Goal: Task Accomplishment & Management: Manage account settings

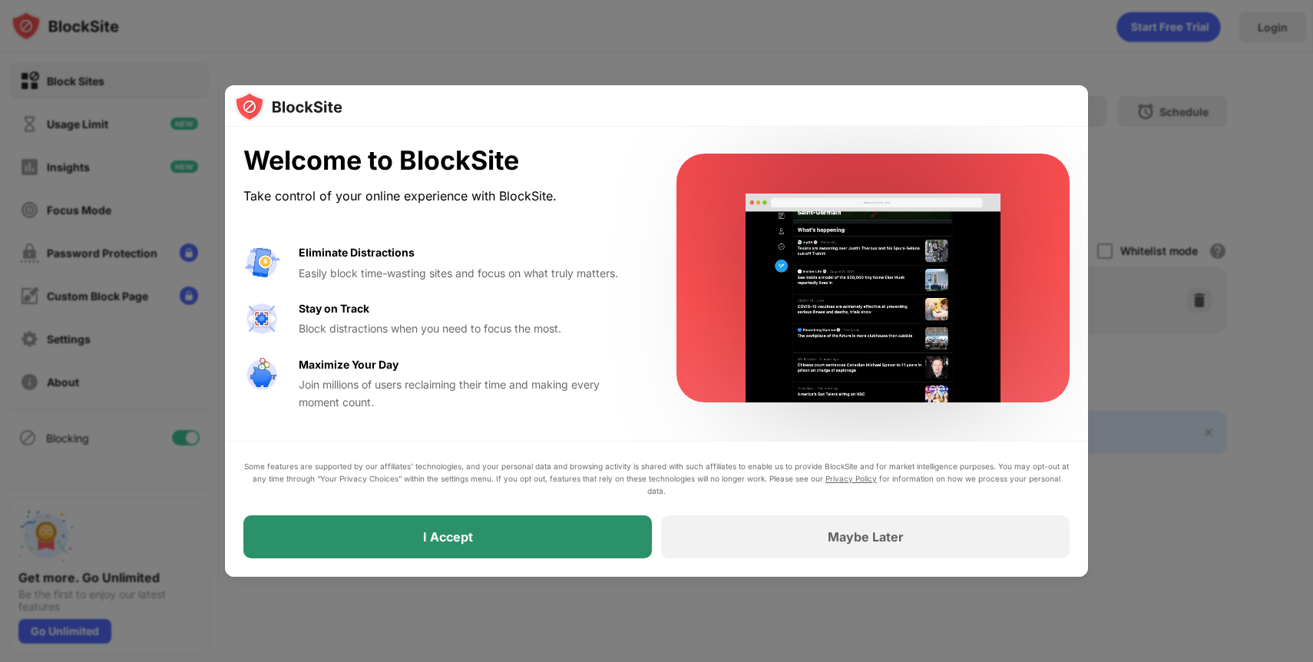
click at [580, 532] on div "I Accept" at bounding box center [447, 536] width 408 height 43
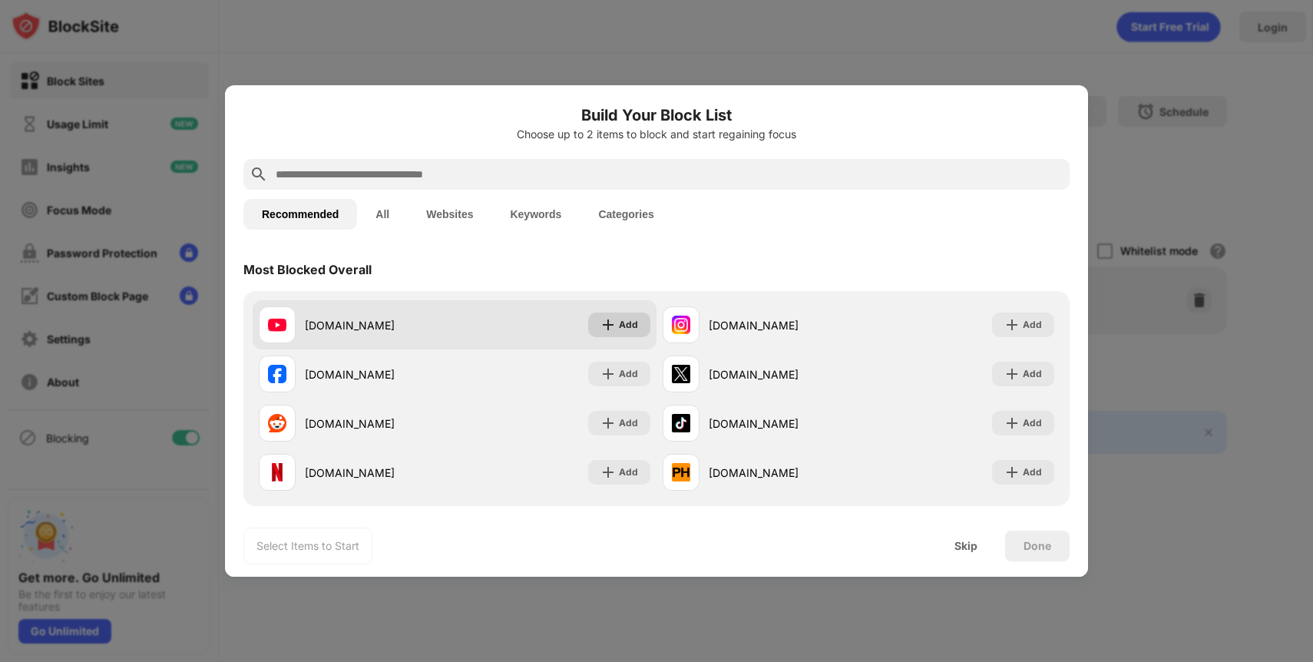
click at [615, 326] on img at bounding box center [607, 324] width 15 height 15
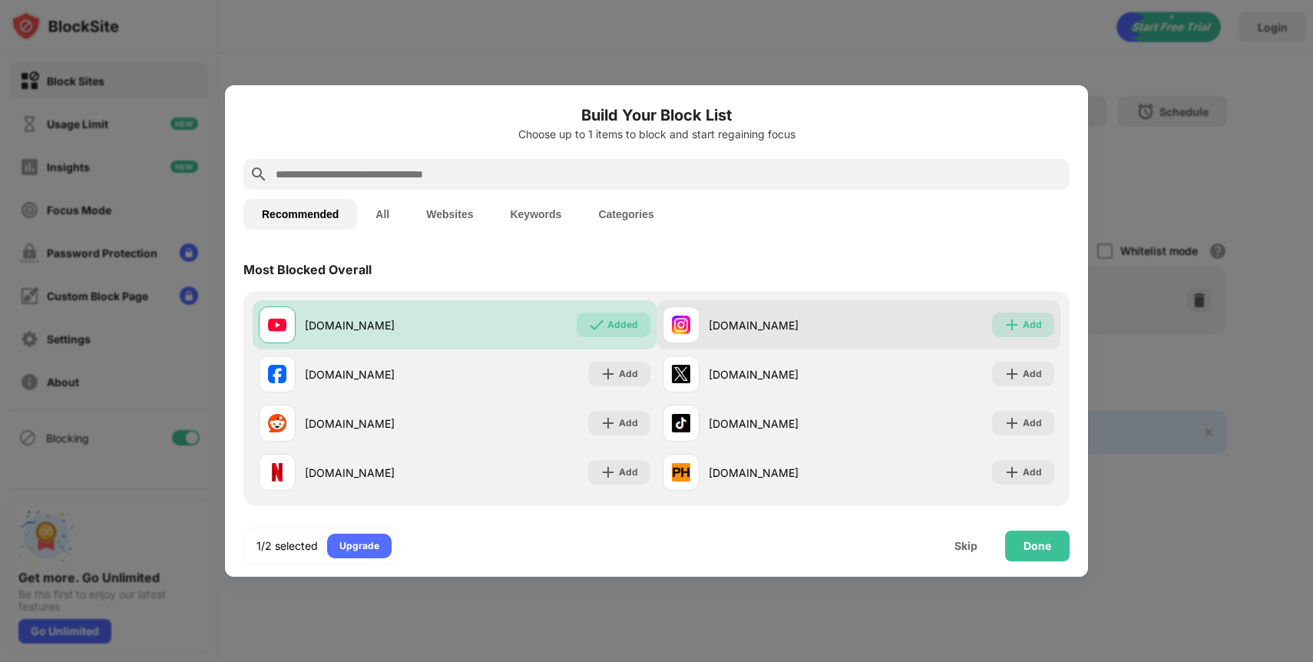
click at [1019, 321] on img at bounding box center [1011, 324] width 15 height 15
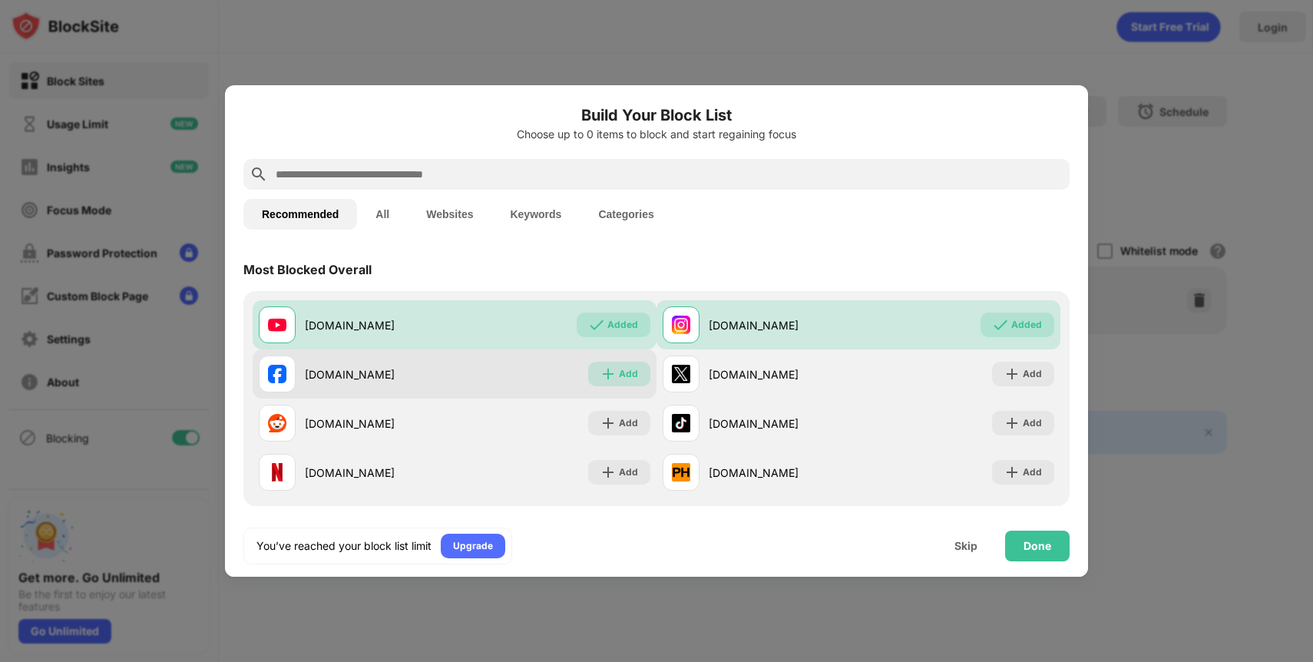
click at [621, 381] on div "Add" at bounding box center [628, 373] width 19 height 15
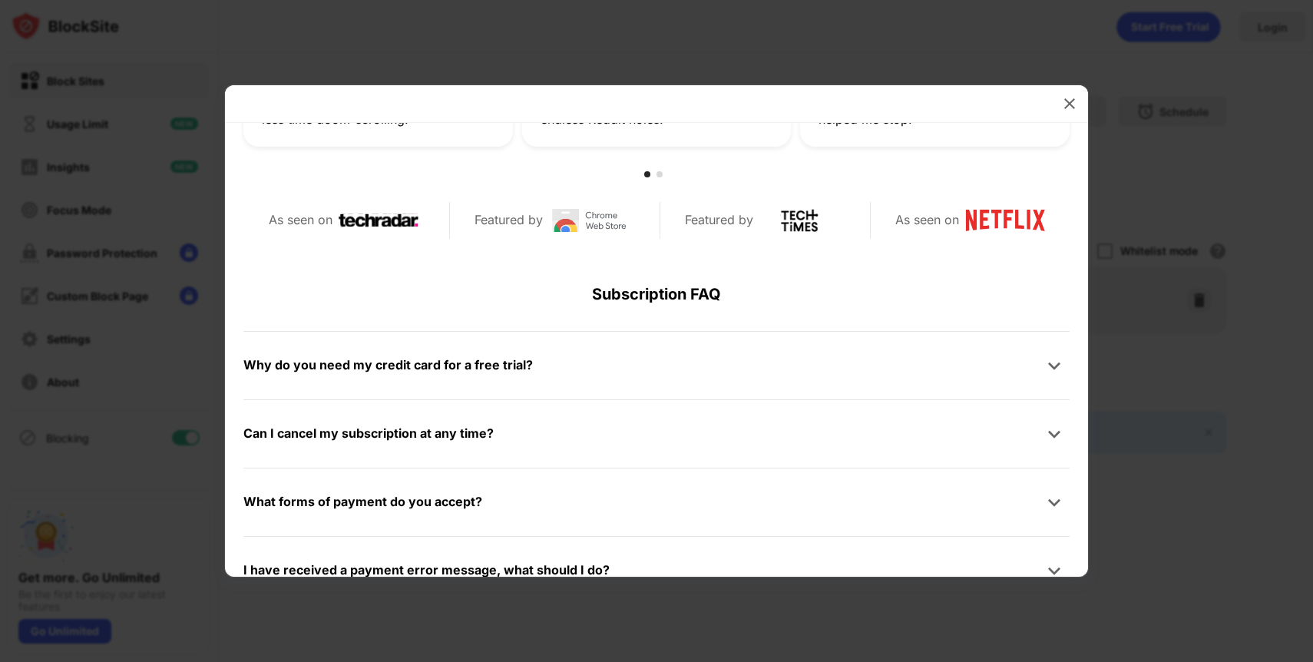
scroll to position [731, 0]
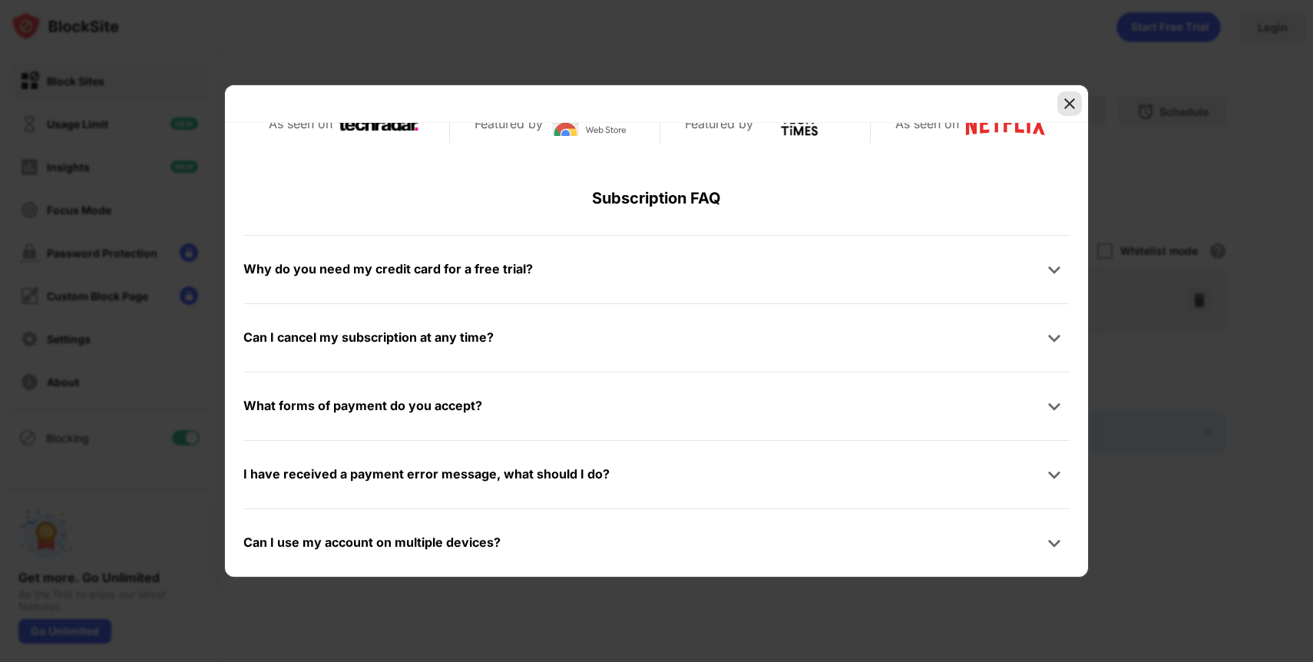
click at [1072, 98] on img at bounding box center [1069, 103] width 15 height 15
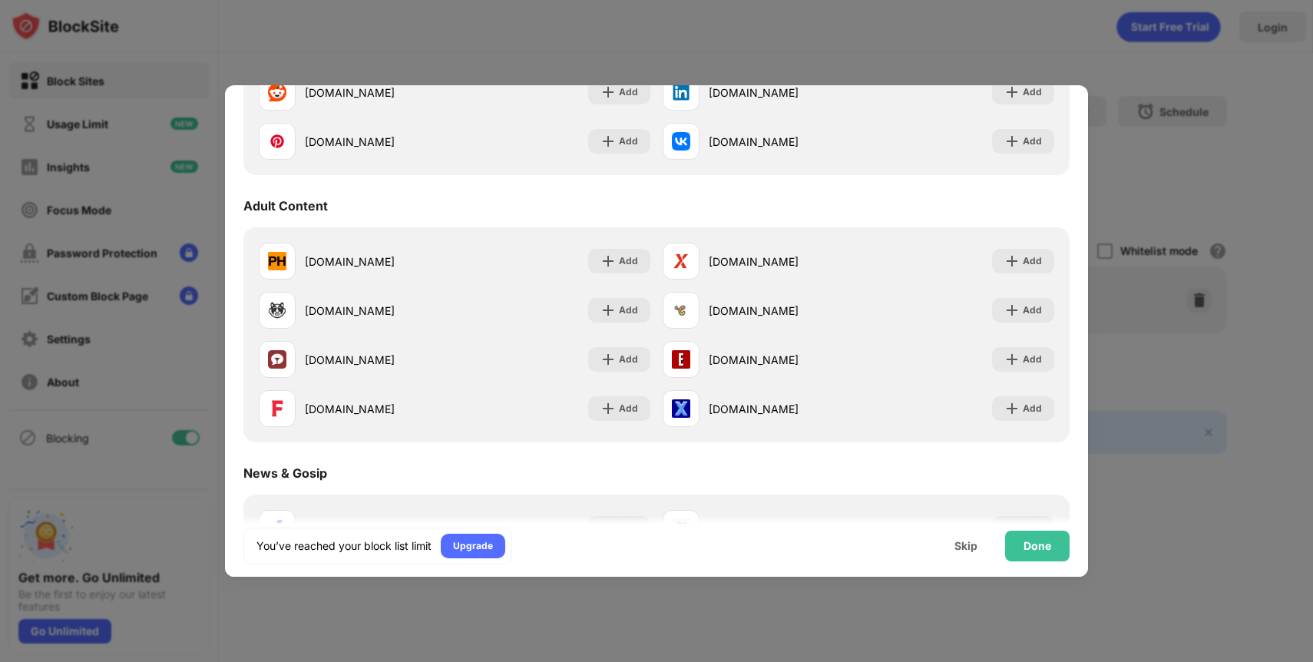
scroll to position [0, 0]
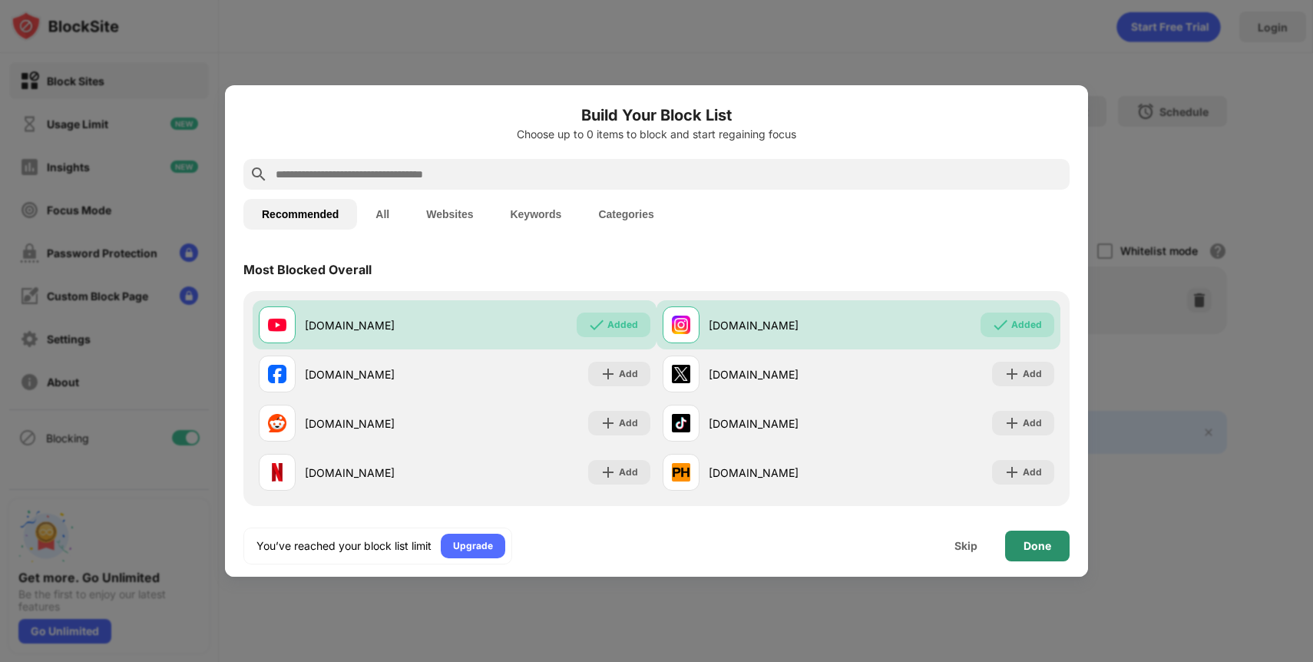
click at [1034, 558] on div "Done" at bounding box center [1037, 545] width 64 height 31
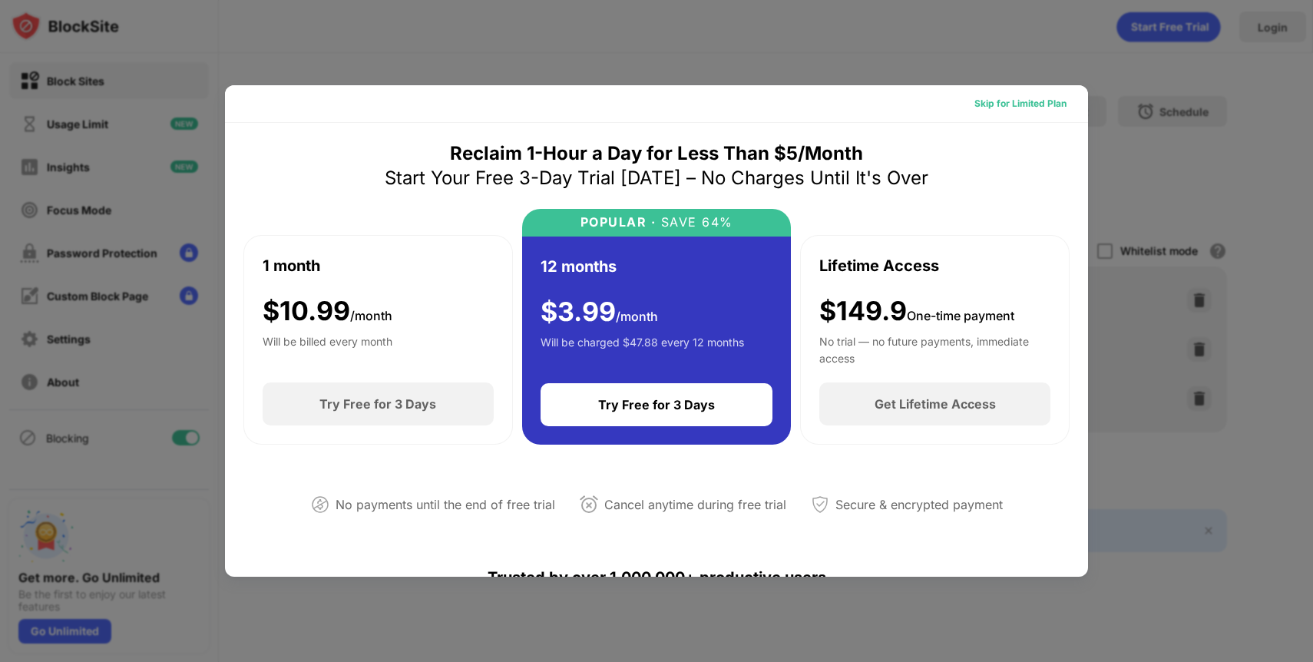
click at [1019, 107] on div "Skip for Limited Plan" at bounding box center [1020, 103] width 92 height 15
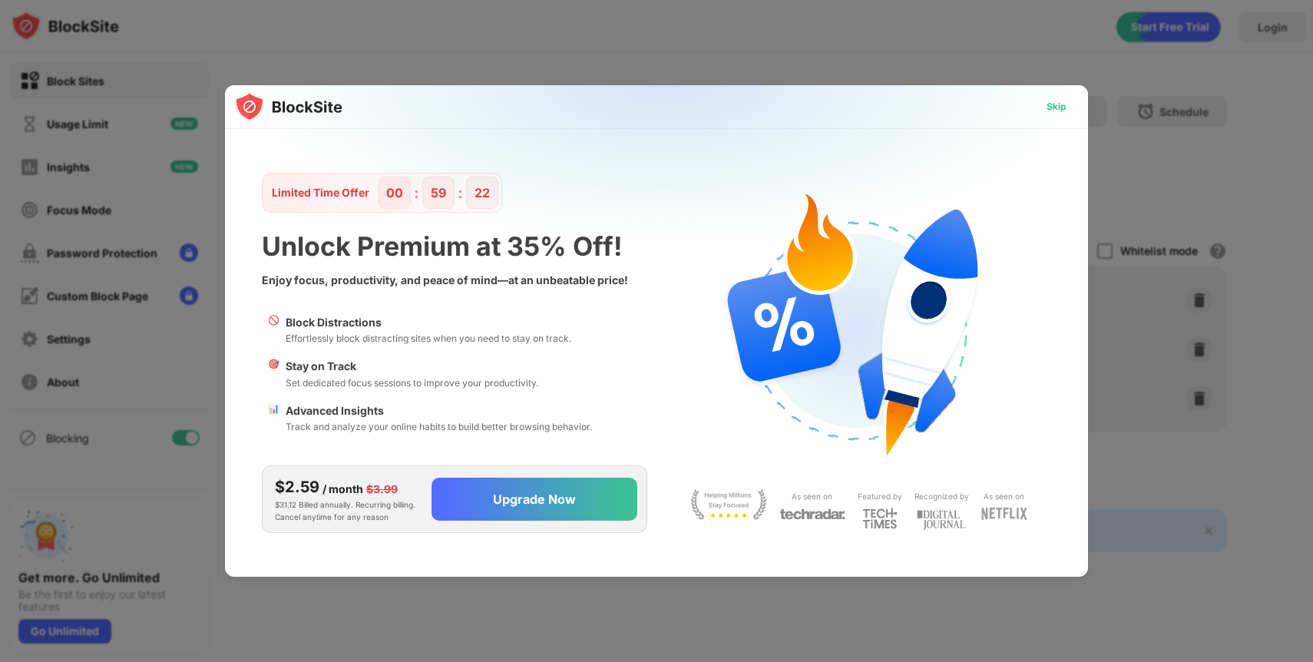
click at [1056, 99] on div "Skip" at bounding box center [1056, 106] width 20 height 15
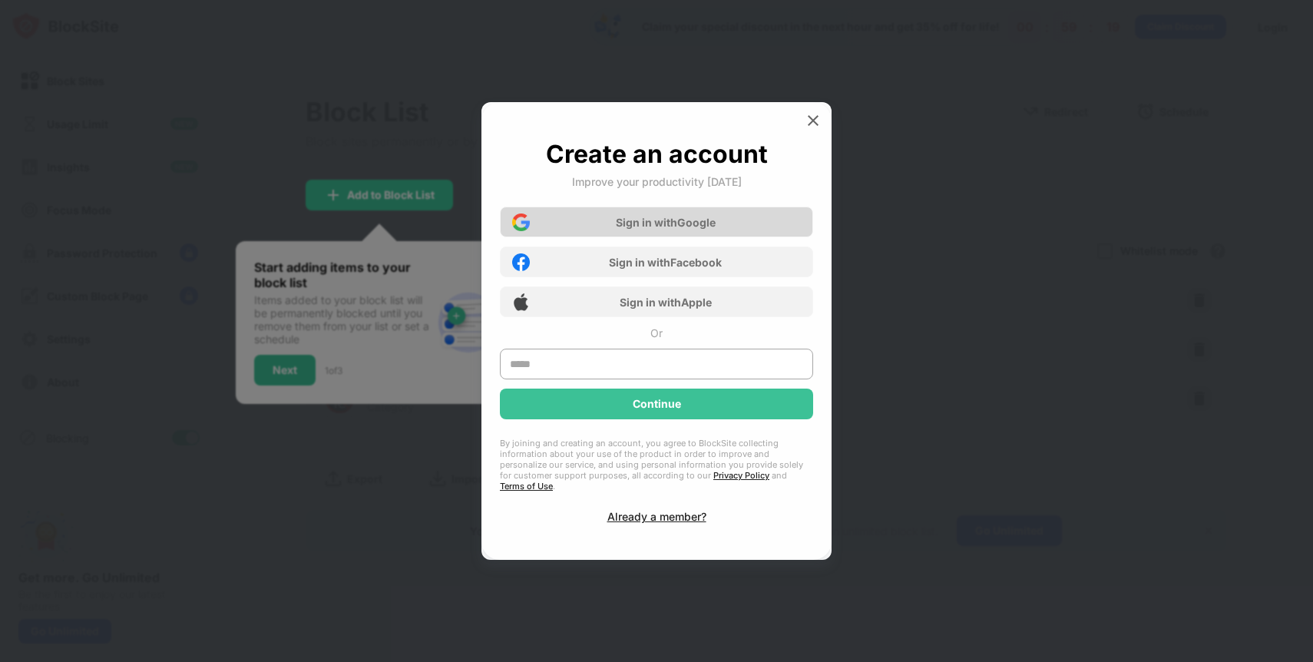
click at [712, 229] on div "Sign in with Google" at bounding box center [666, 222] width 100 height 13
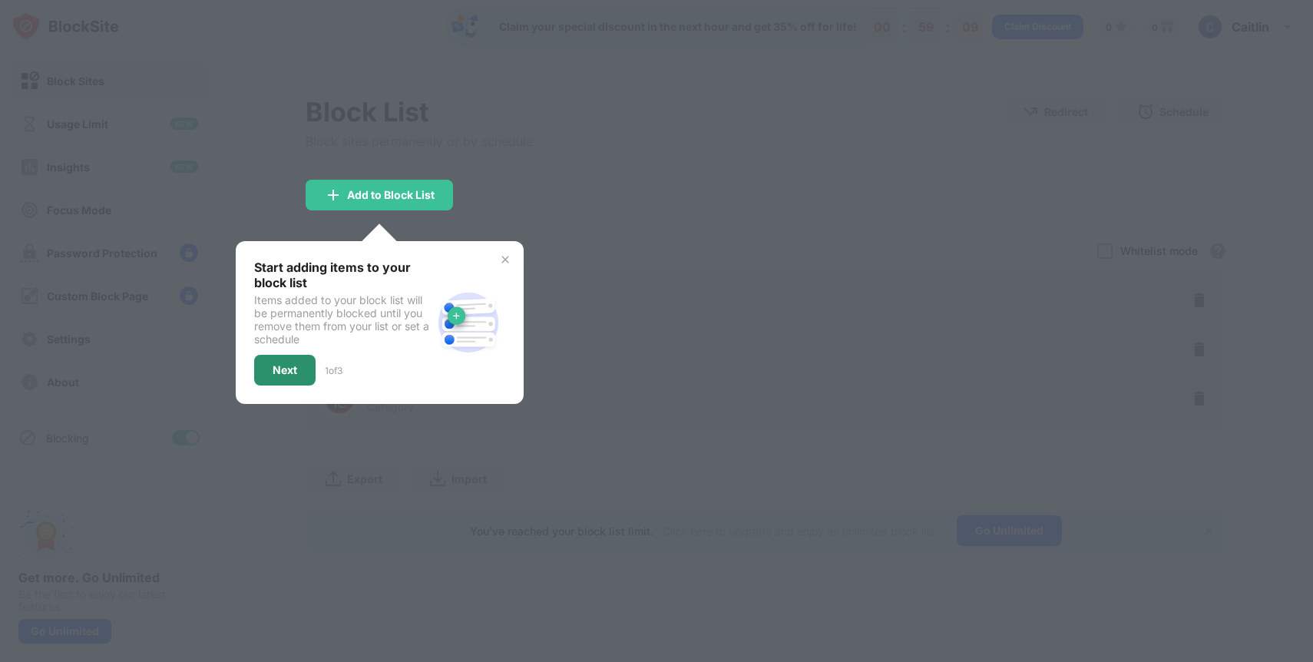
click at [283, 365] on div "Next" at bounding box center [285, 370] width 25 height 12
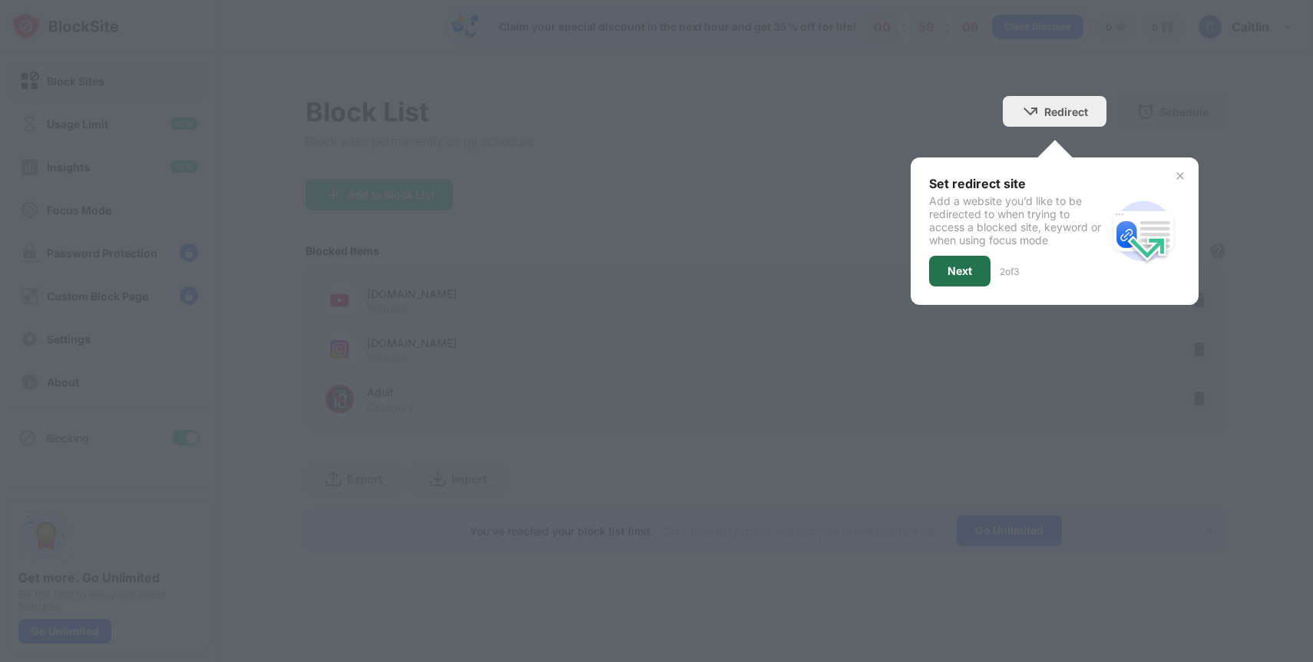
click at [950, 272] on div "Next" at bounding box center [959, 271] width 25 height 12
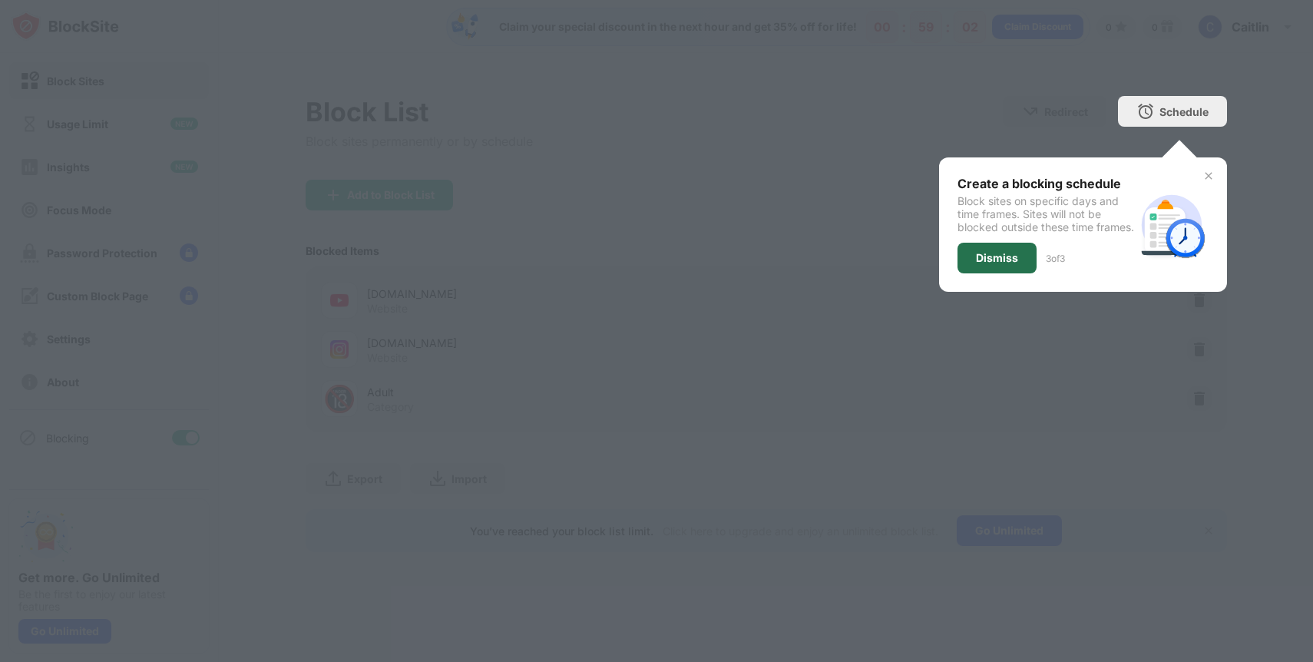
click at [989, 264] on div "Dismiss" at bounding box center [997, 258] width 42 height 12
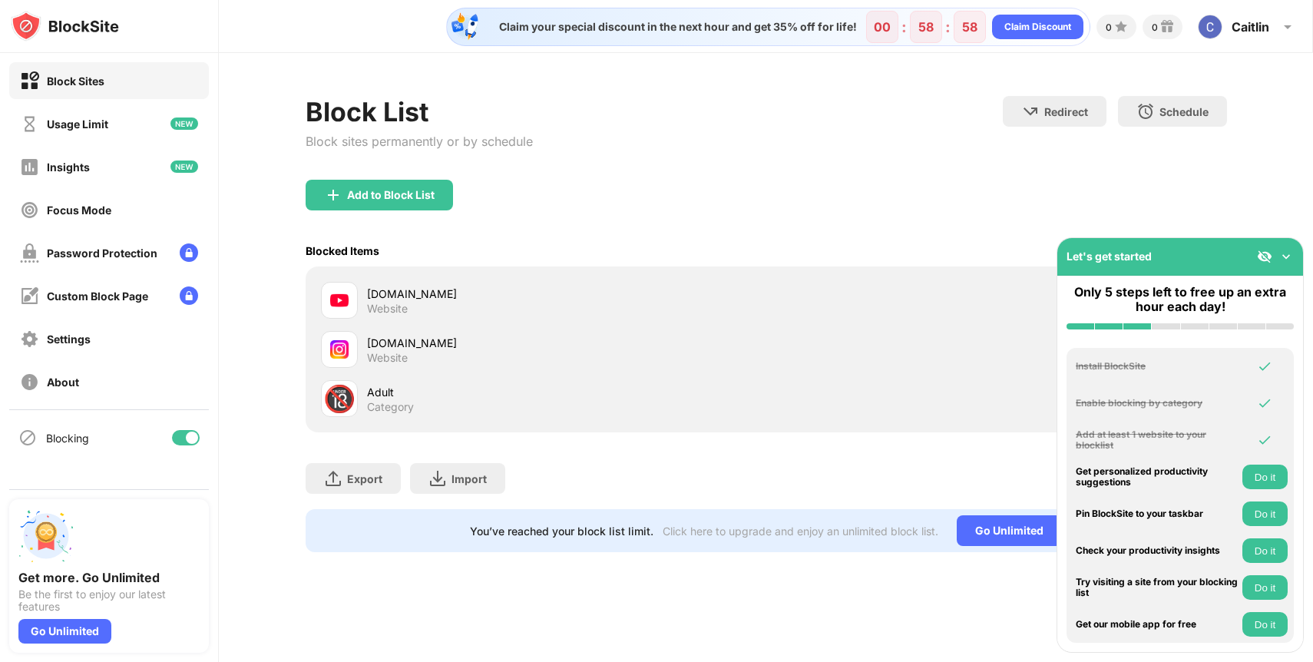
click at [1286, 259] on img at bounding box center [1285, 256] width 15 height 15
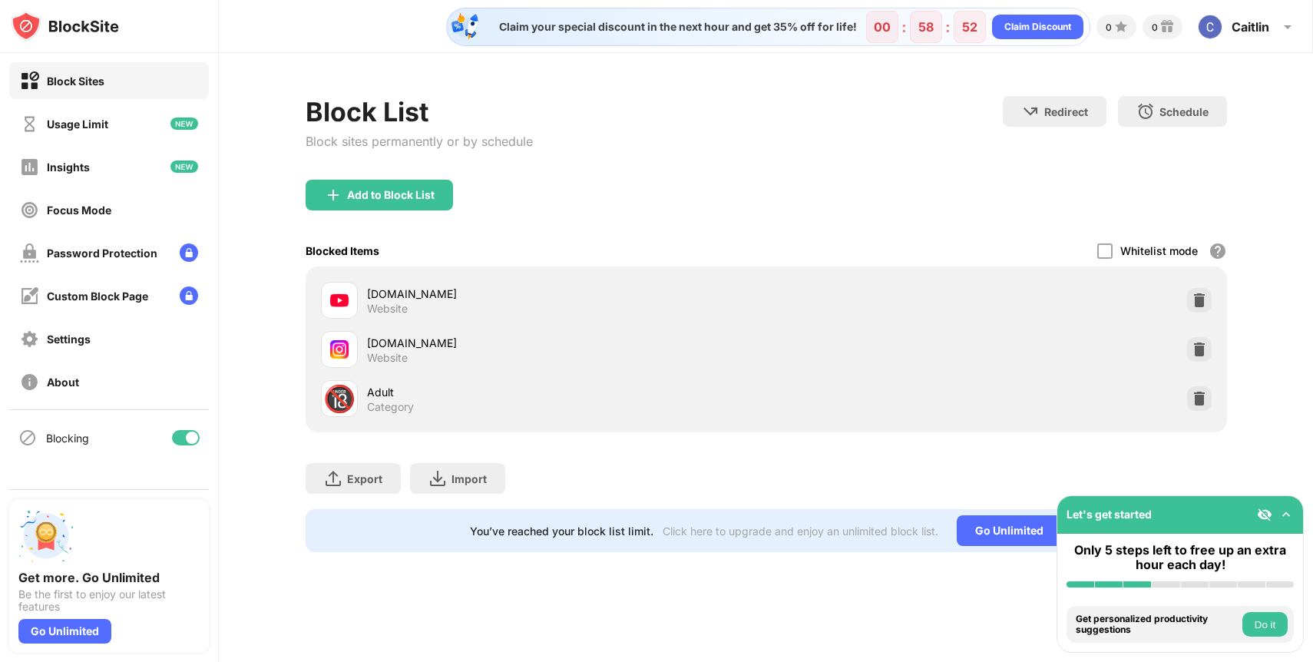
click at [521, 295] on div "[DOMAIN_NAME]" at bounding box center [566, 294] width 399 height 16
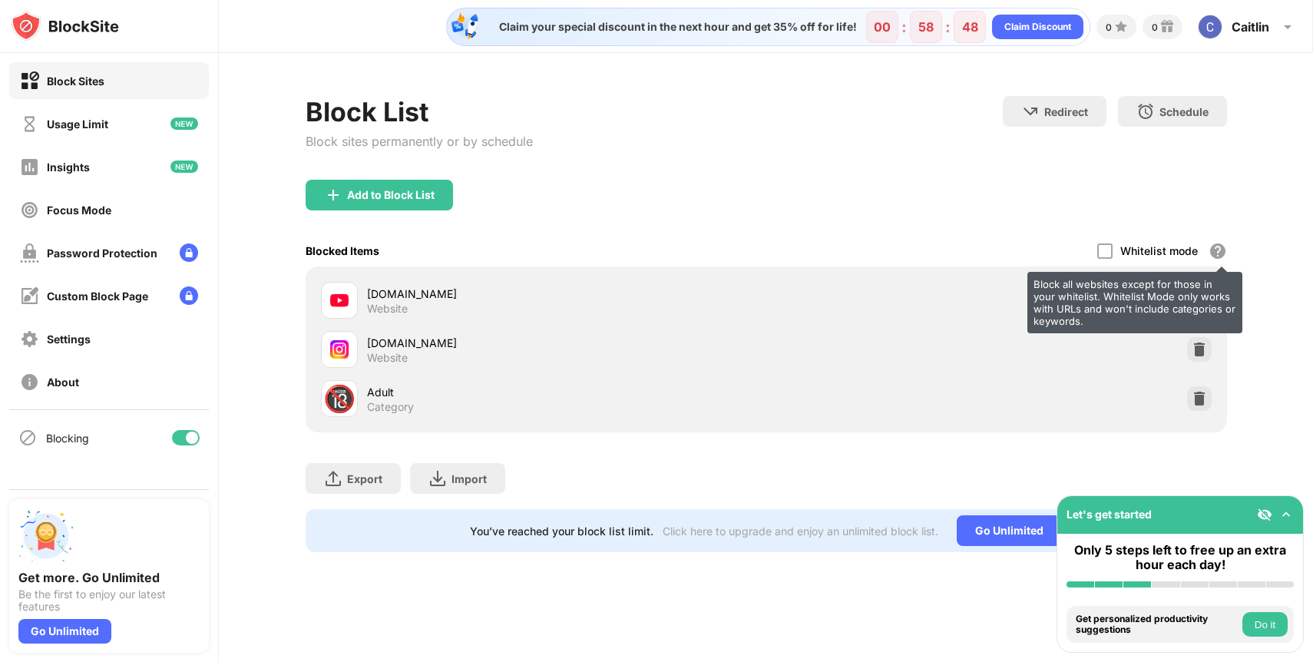
click at [1216, 255] on div "Block all websites except for those in your whitelist. Whitelist Mode only work…" at bounding box center [1217, 251] width 18 height 18
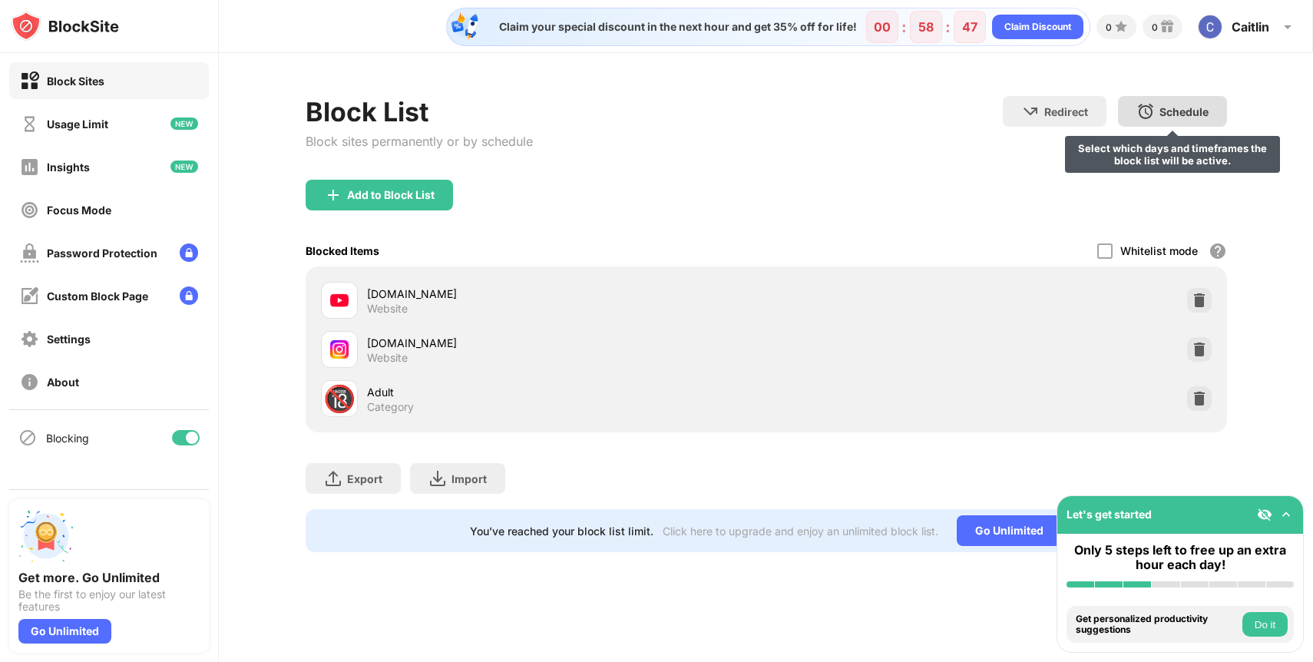
click at [1159, 111] on div "Schedule" at bounding box center [1183, 111] width 49 height 13
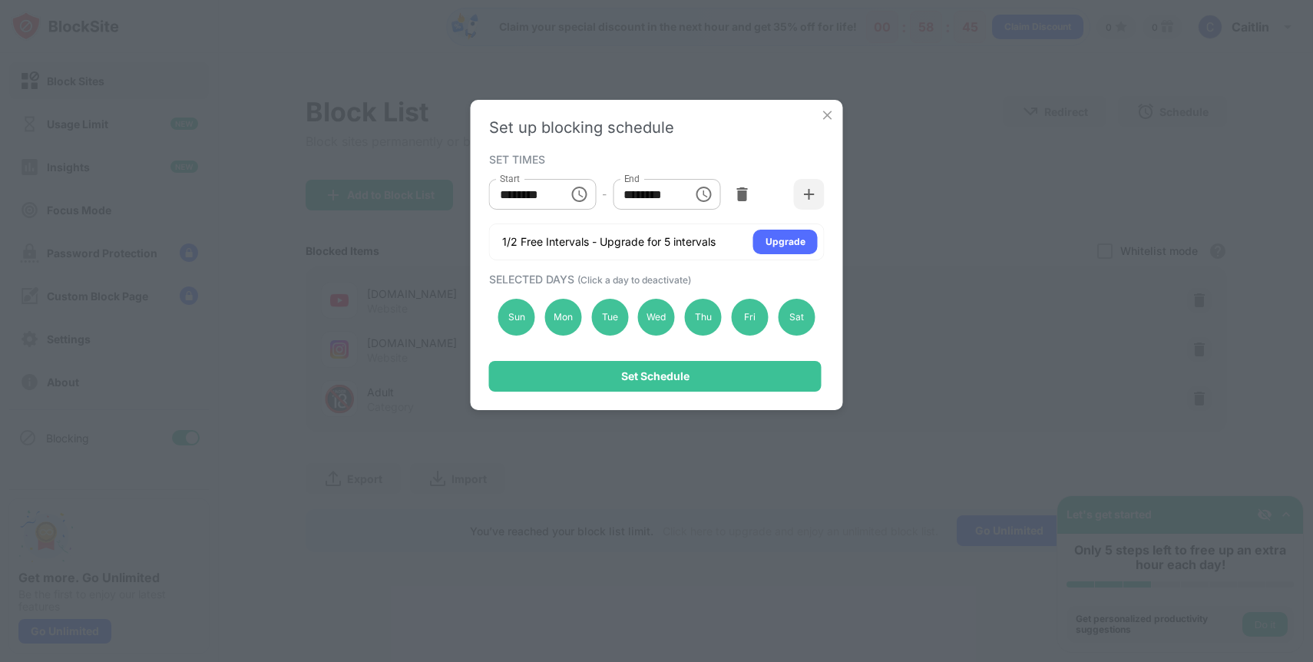
click at [576, 197] on icon "Choose time, selected time is 10:00 AM" at bounding box center [579, 194] width 18 height 18
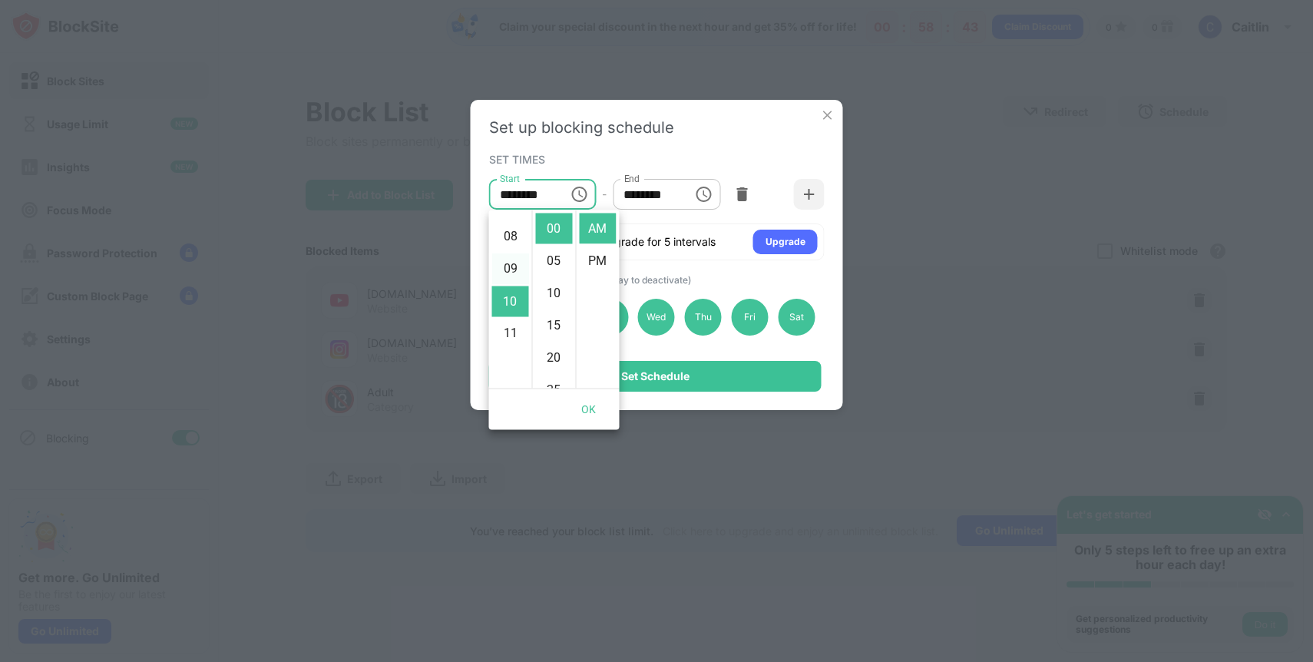
click at [507, 273] on li "09" at bounding box center [510, 269] width 37 height 31
type input "********"
click at [661, 188] on input "********" at bounding box center [647, 194] width 69 height 31
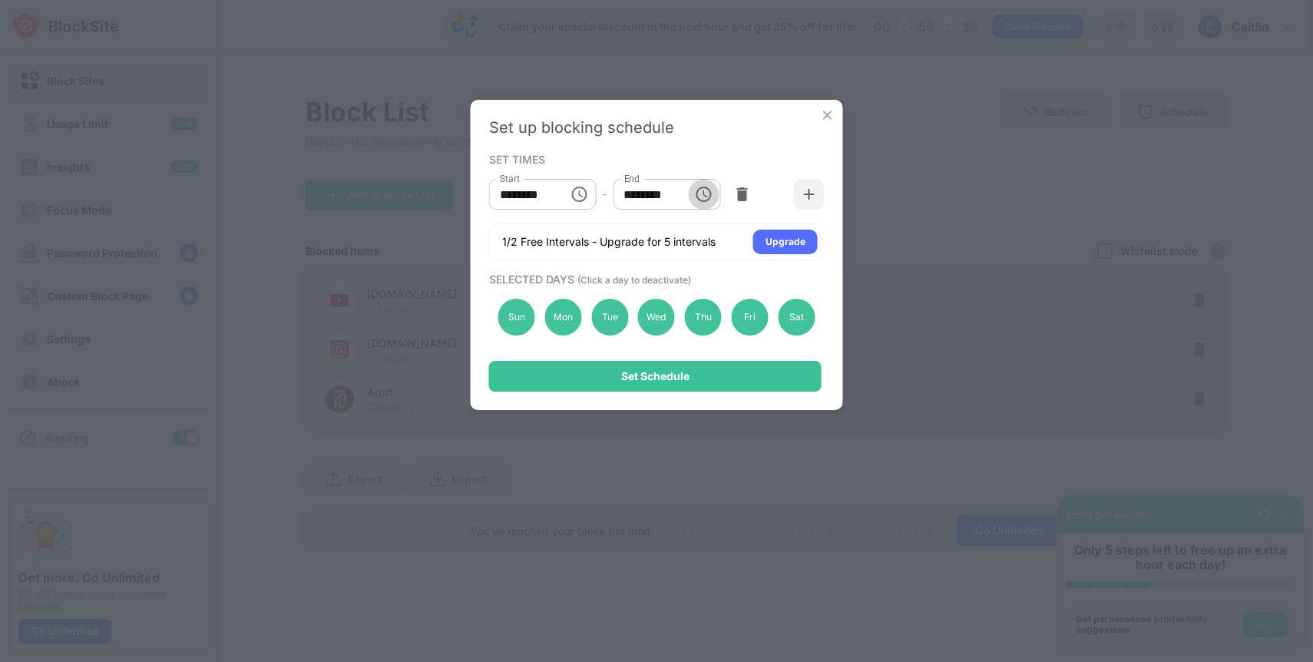
click at [703, 200] on icon "Choose time, selected time is 1:00 PM" at bounding box center [703, 194] width 18 height 18
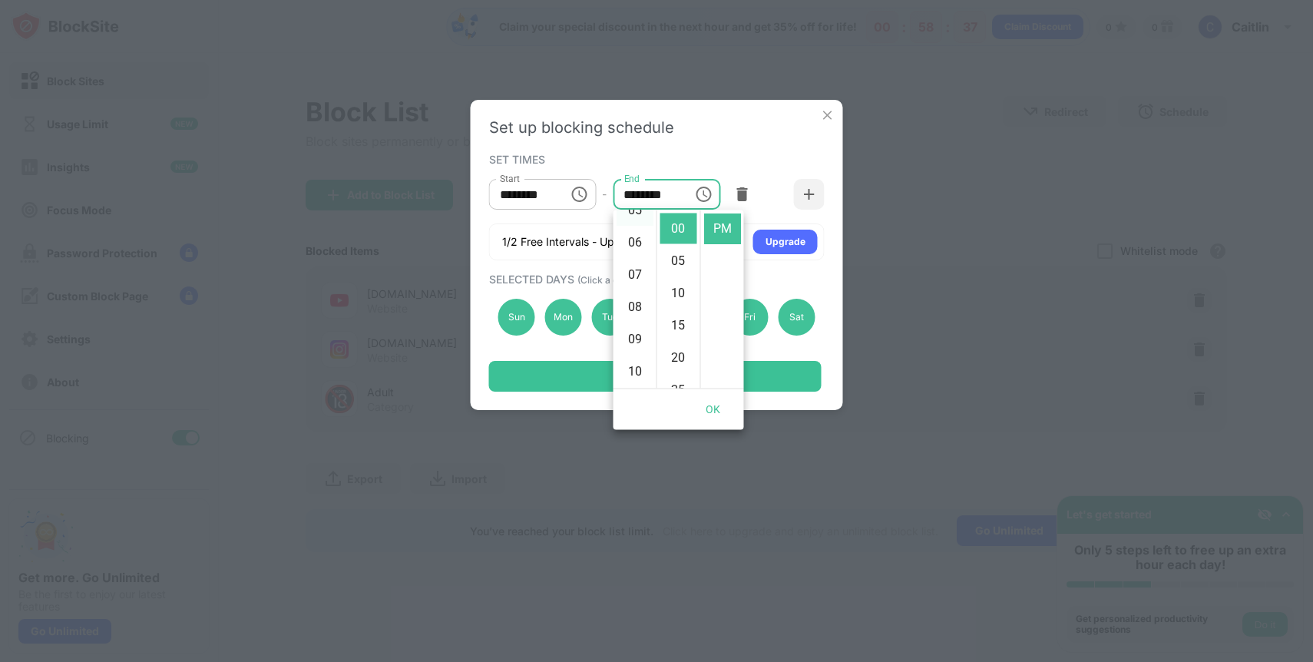
scroll to position [181, 0]
click at [635, 249] on li "05" at bounding box center [634, 246] width 37 height 31
type input "********"
click at [705, 139] on div "Set up blocking schedule SET TIMES Start ******** Start - End ******** End 1/2 …" at bounding box center [657, 255] width 372 height 310
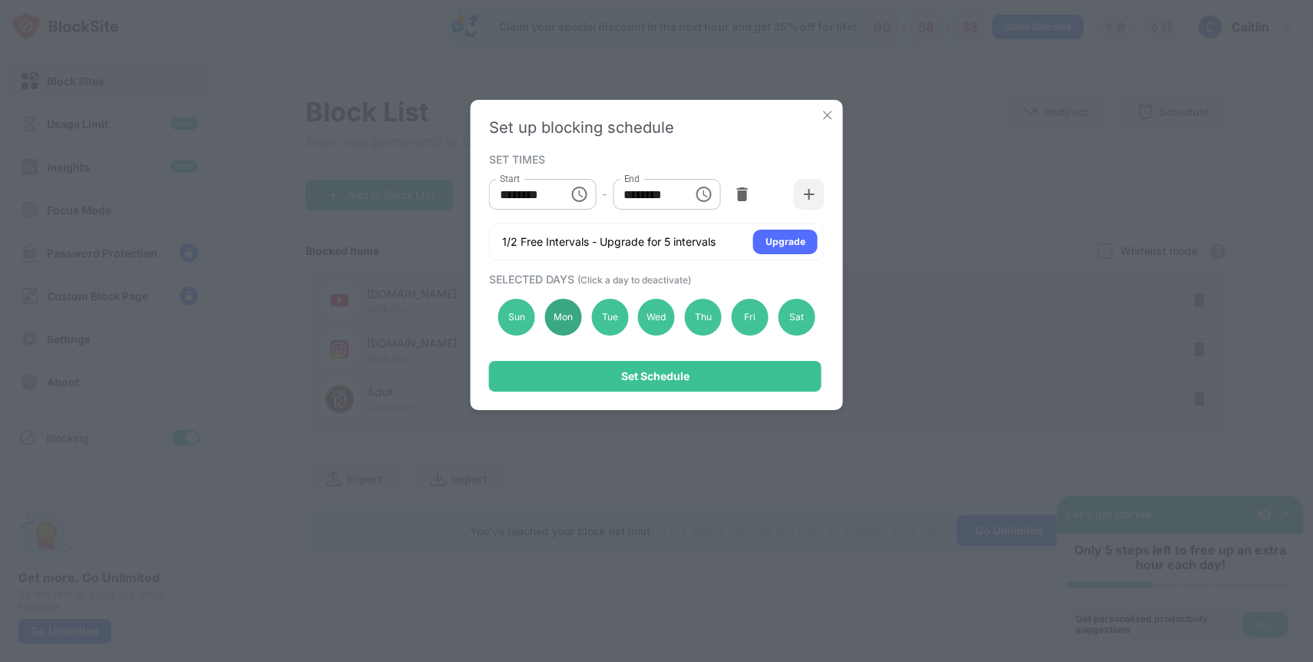
click at [556, 316] on div "Mon" at bounding box center [562, 317] width 37 height 37
click at [595, 317] on div "Tue" at bounding box center [609, 317] width 37 height 37
click at [658, 319] on div "Wed" at bounding box center [656, 317] width 37 height 37
click at [693, 319] on div "Thu" at bounding box center [703, 317] width 37 height 37
click at [646, 313] on div "Wed" at bounding box center [656, 317] width 37 height 37
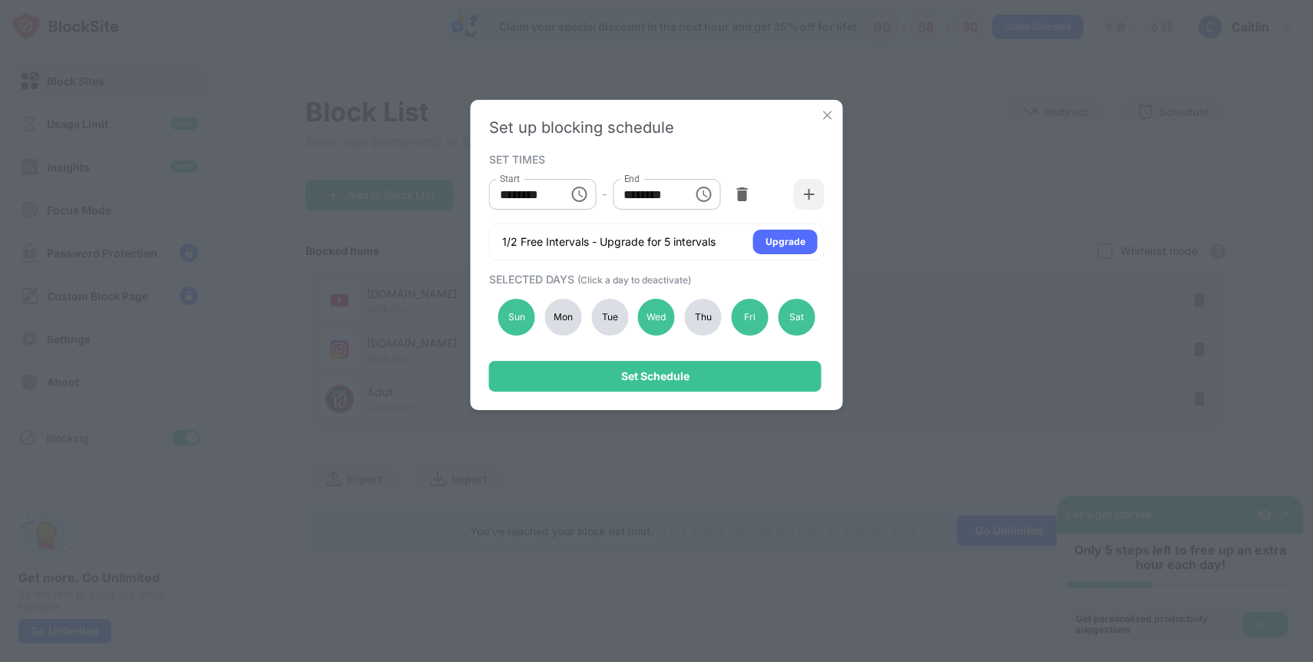
click at [609, 313] on div "Tue" at bounding box center [609, 317] width 37 height 37
click at [566, 322] on div "Mon" at bounding box center [562, 317] width 37 height 37
click at [685, 317] on div "Thu" at bounding box center [703, 317] width 37 height 37
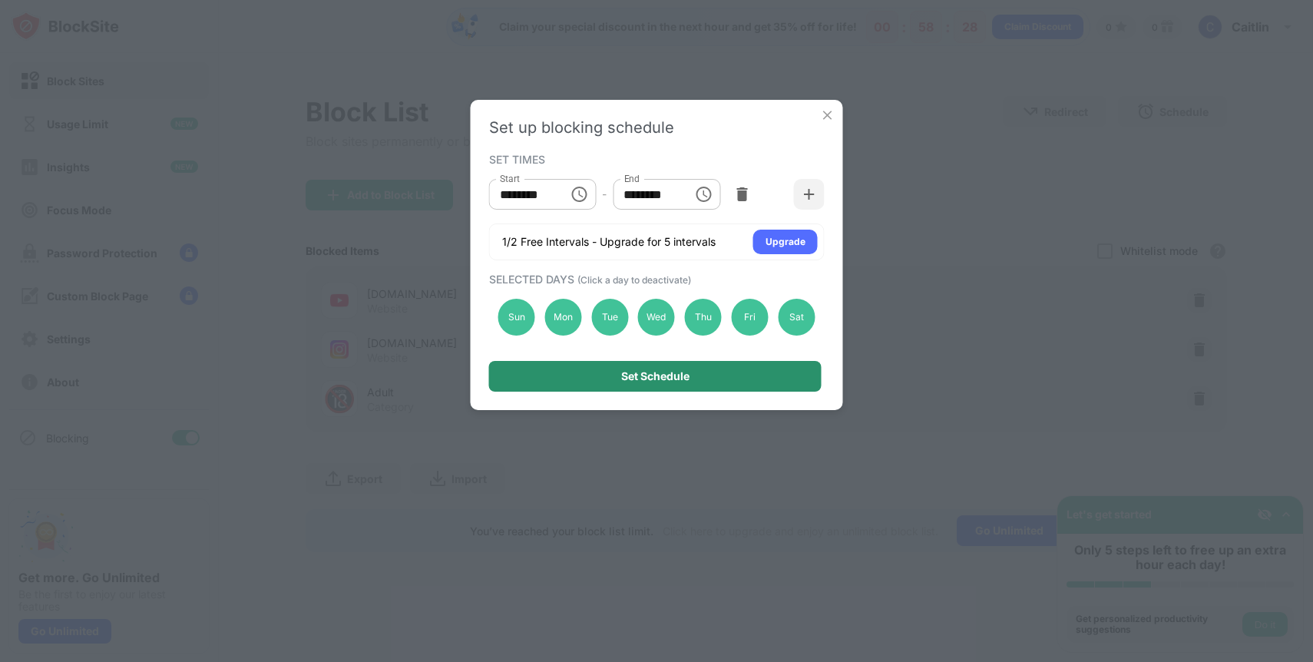
click at [648, 375] on div "Set Schedule" at bounding box center [655, 376] width 68 height 12
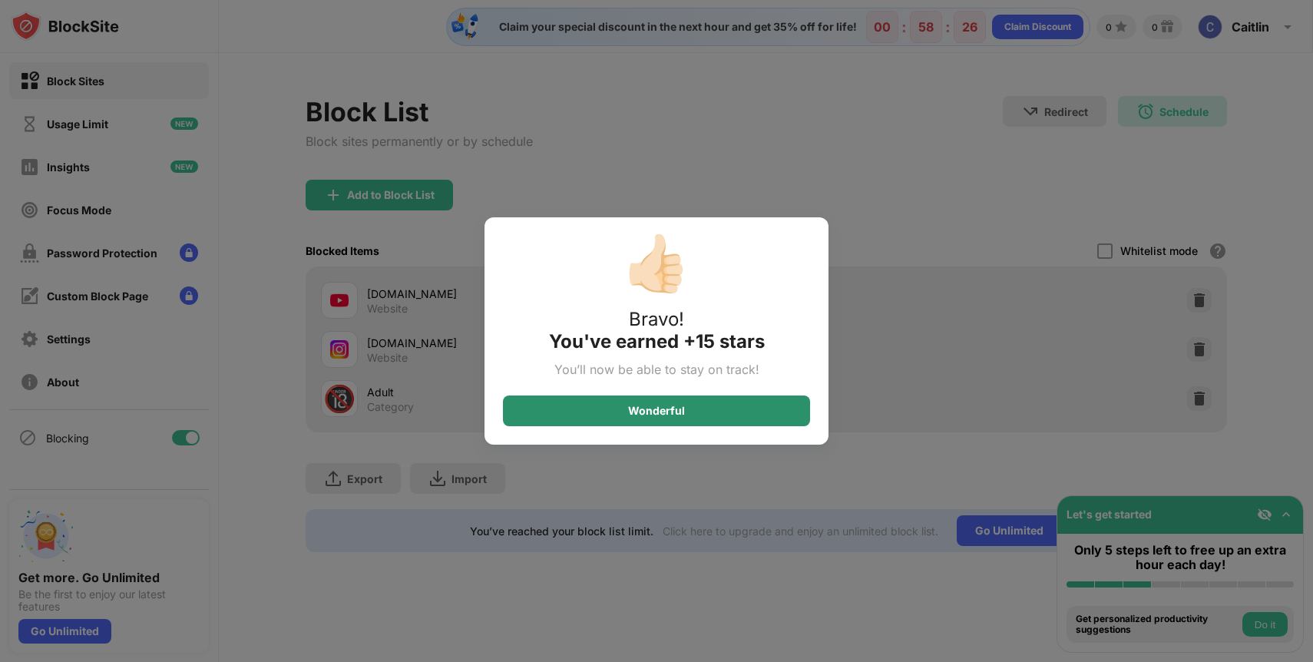
click at [637, 415] on div "Wonderful" at bounding box center [656, 411] width 57 height 12
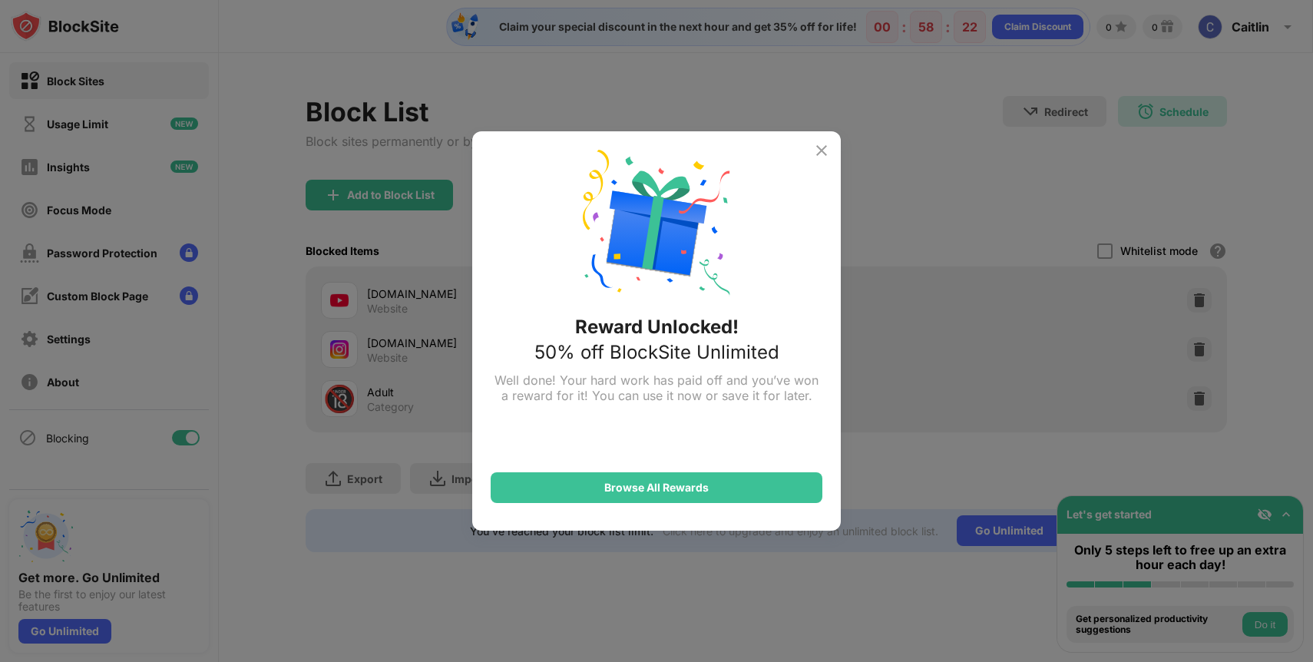
click at [824, 150] on img at bounding box center [821, 150] width 18 height 18
